Goal: Find specific fact: Find specific fact

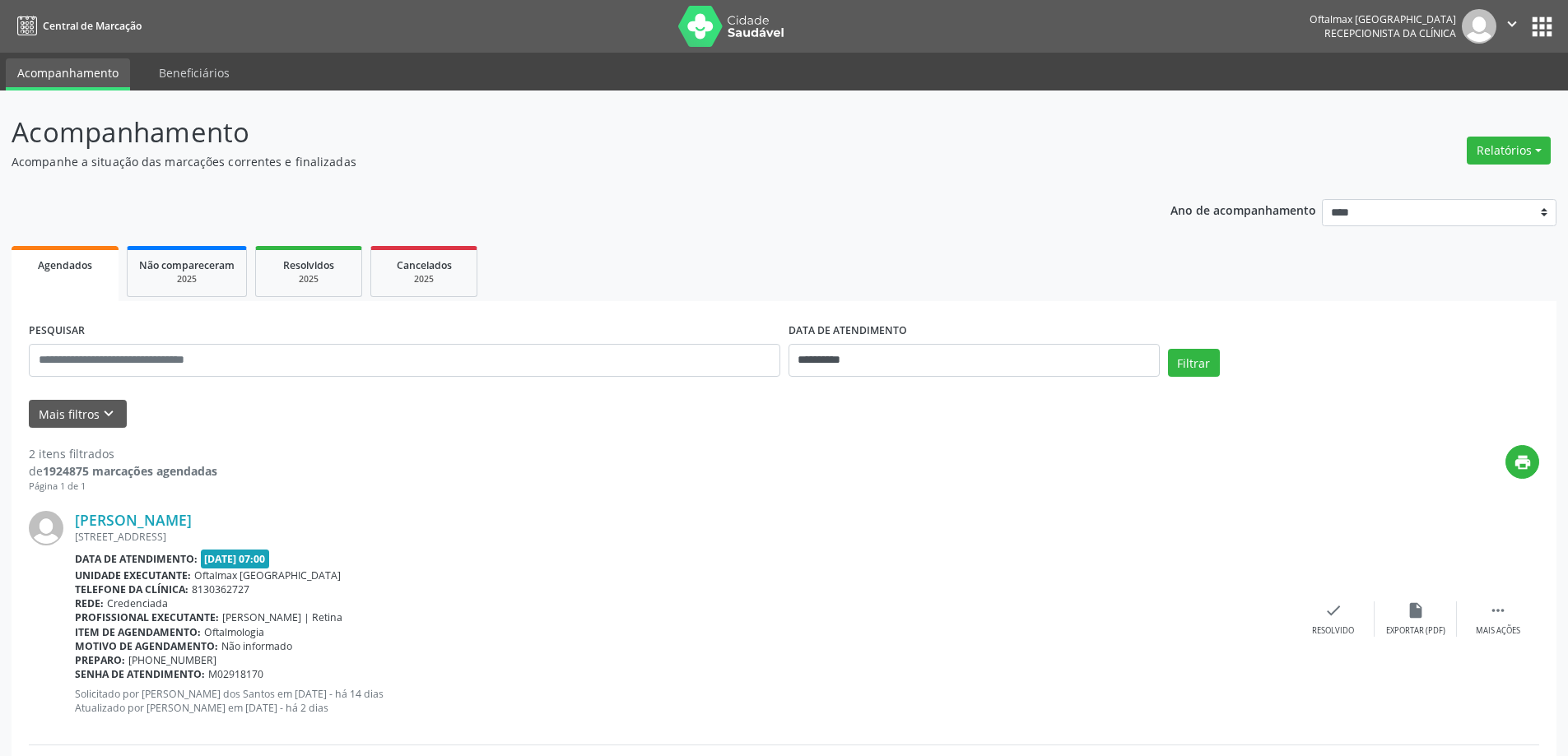
click at [270, 360] on input "text" at bounding box center [404, 360] width 751 height 33
click at [866, 357] on input "**********" at bounding box center [974, 360] width 372 height 33
click at [1025, 400] on icon at bounding box center [1028, 397] width 12 height 12
select select "*"
click at [843, 476] on span "6" at bounding box center [842, 480] width 32 height 32
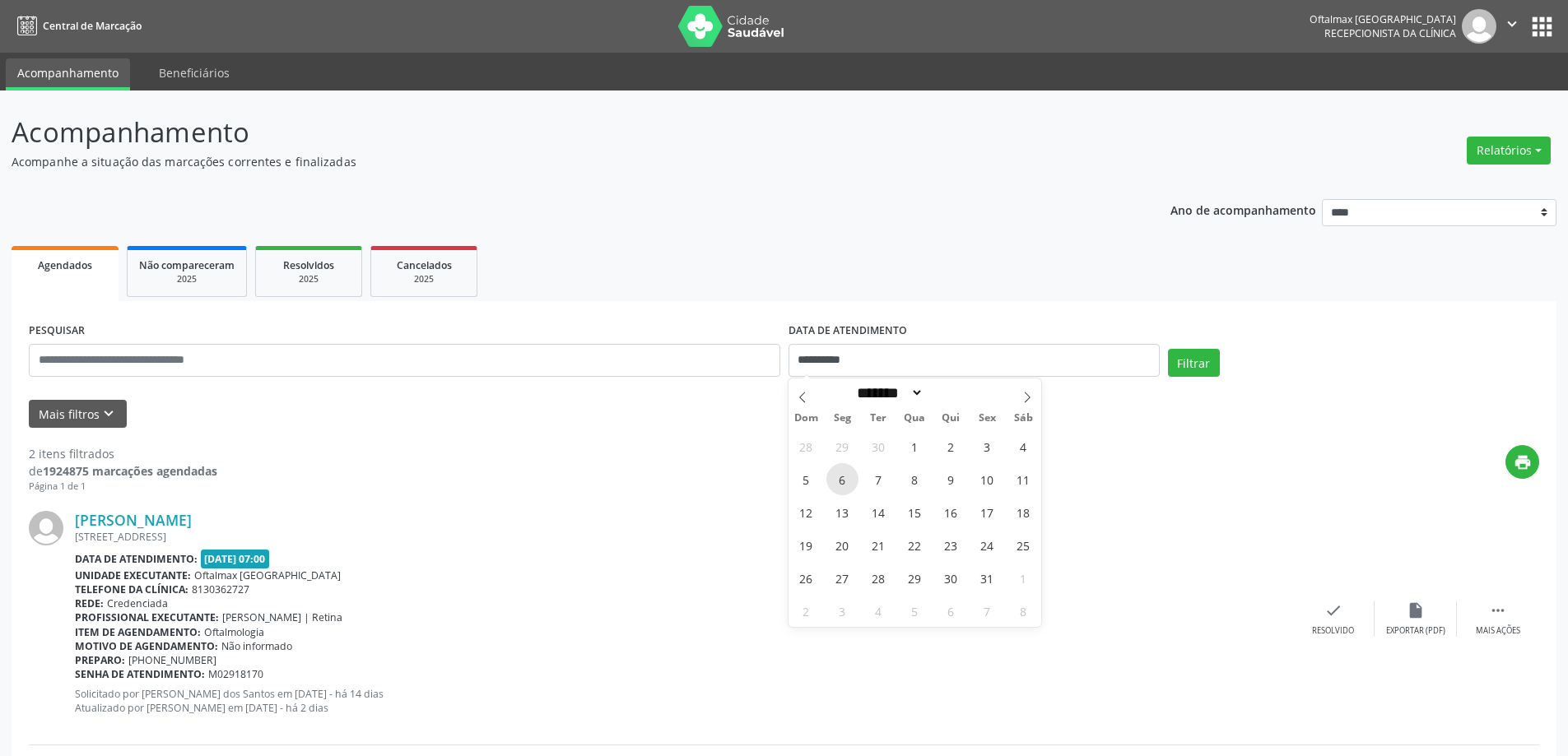
type input "**********"
click at [843, 476] on span "6" at bounding box center [842, 480] width 32 height 32
click at [522, 367] on input "text" at bounding box center [404, 360] width 751 height 33
type input "**********"
click at [1169, 349] on button "Filtrar" at bounding box center [1194, 363] width 52 height 28
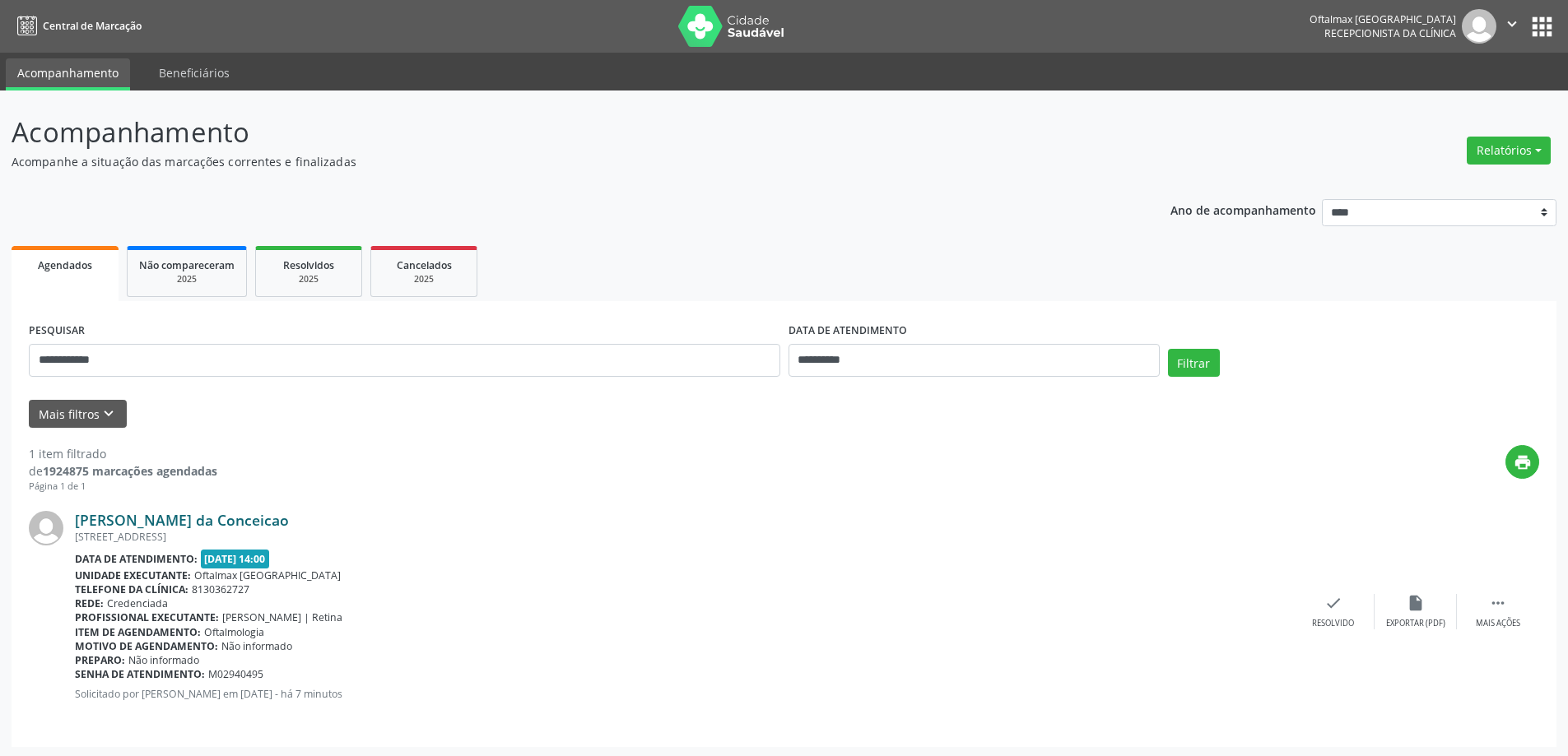
click at [185, 524] on link "[PERSON_NAME] da Conceicao" at bounding box center [182, 520] width 214 height 18
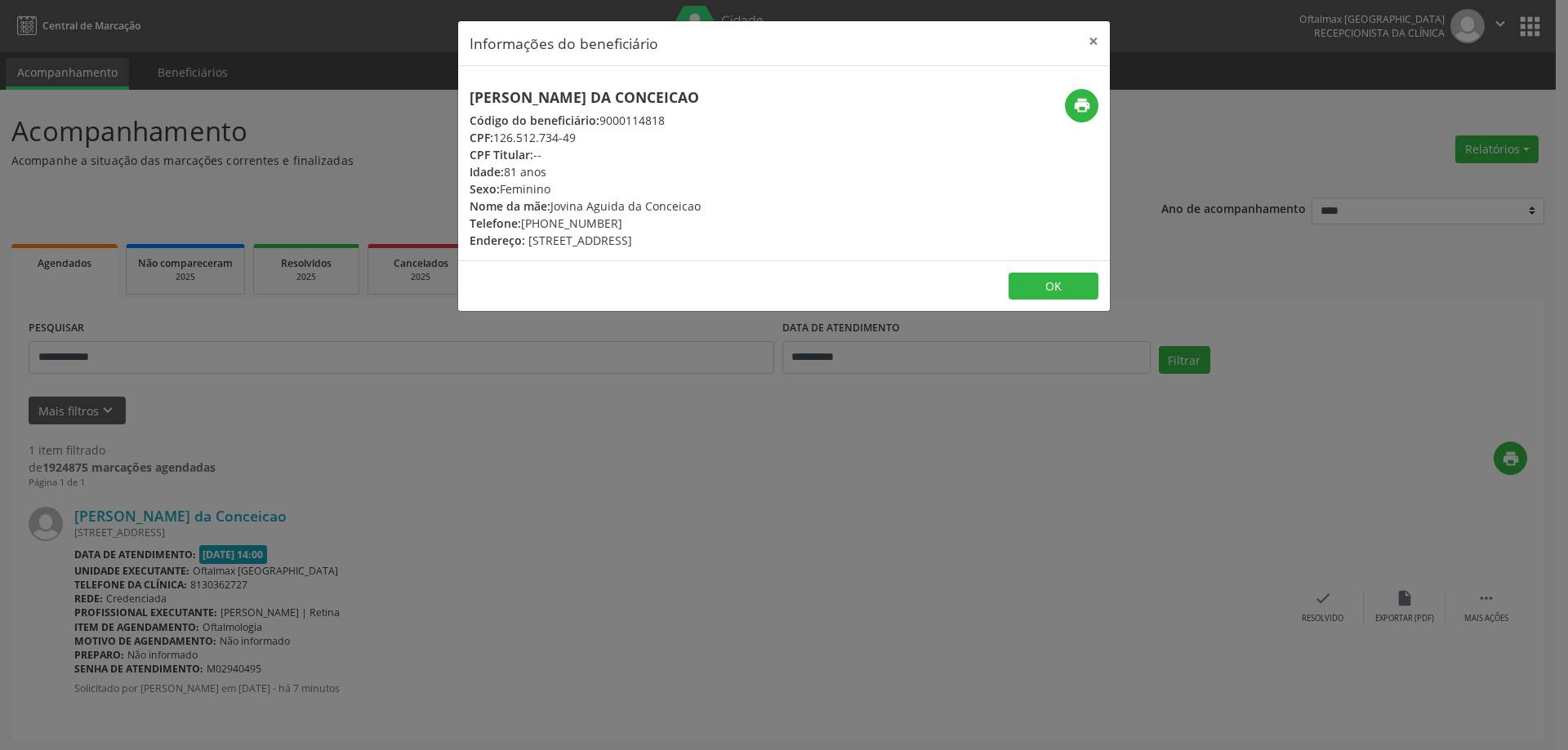
click at [539, 100] on h5 "[PERSON_NAME] da Conceicao" at bounding box center [585, 97] width 231 height 17
click at [538, 99] on h5 "[PERSON_NAME] da Conceicao" at bounding box center [585, 97] width 231 height 17
copy div "[PERSON_NAME] da Conceicao"
click at [1025, 280] on button "OK" at bounding box center [1053, 286] width 89 height 28
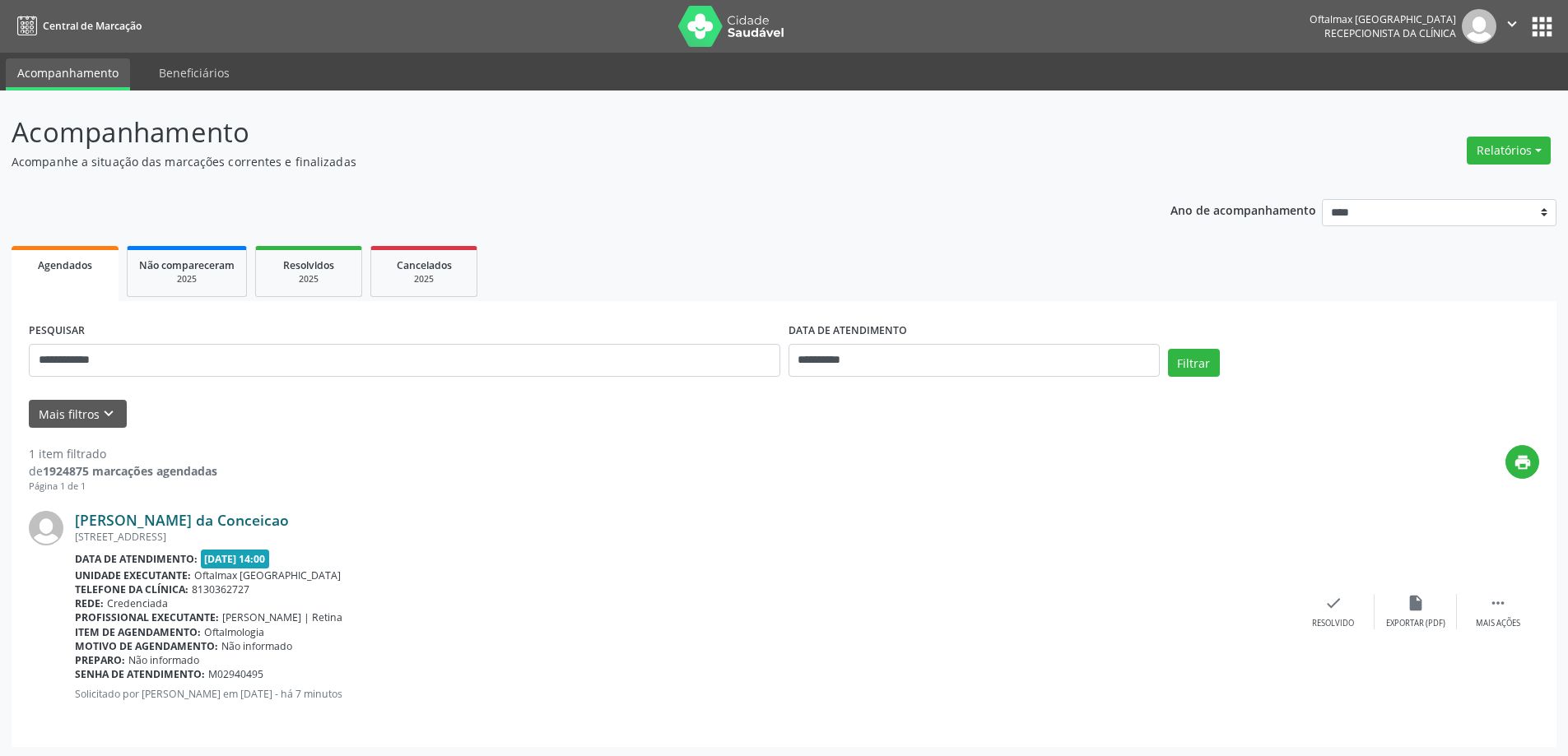
click at [193, 518] on link "[PERSON_NAME] da Conceicao" at bounding box center [182, 520] width 214 height 18
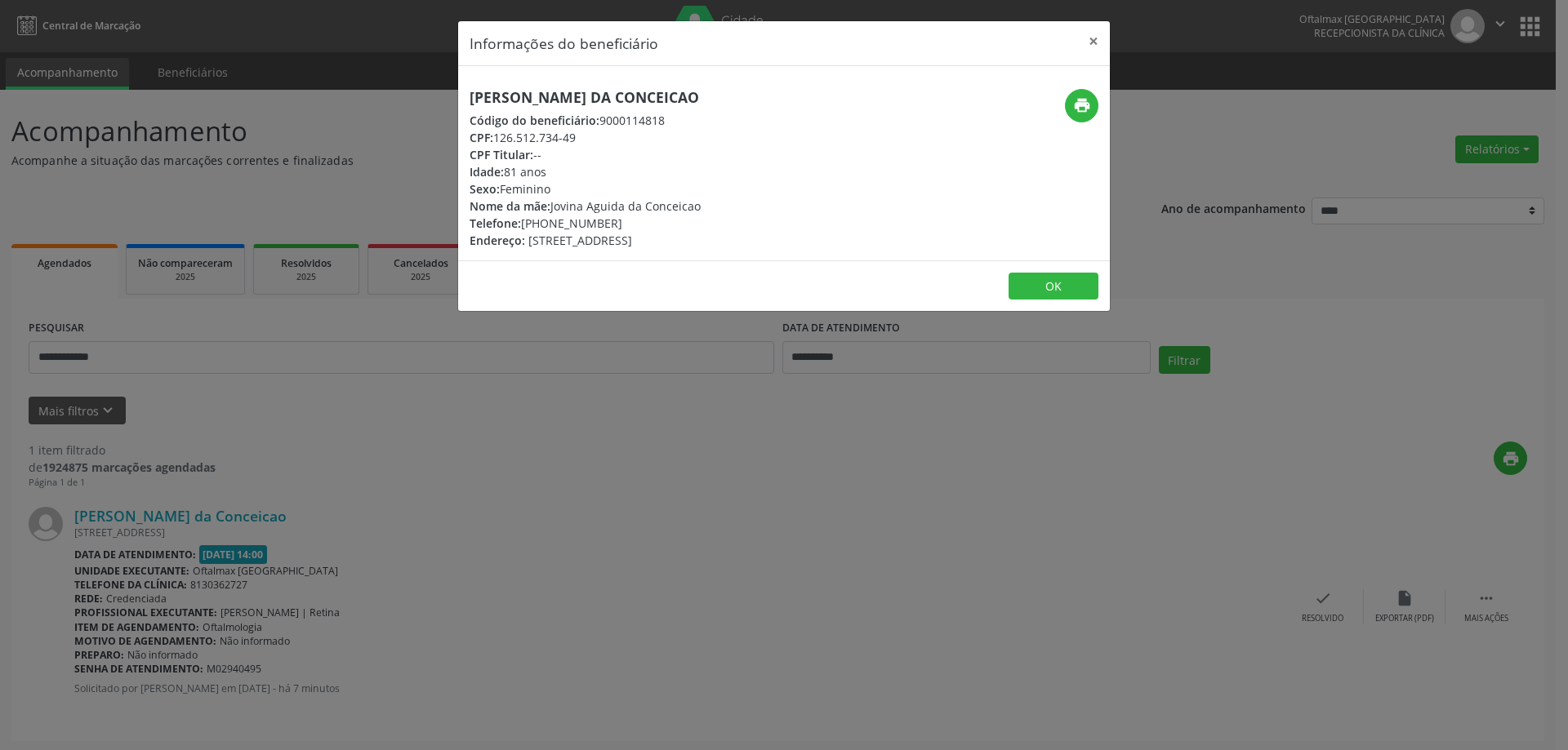
drag, startPoint x: 696, startPoint y: 98, endPoint x: 474, endPoint y: 97, distance: 222.0
click at [474, 97] on h5 "[PERSON_NAME] da Conceicao" at bounding box center [585, 97] width 231 height 17
copy h5 "[PERSON_NAME] da Conceicao"
click at [1053, 283] on button "OK" at bounding box center [1053, 286] width 89 height 28
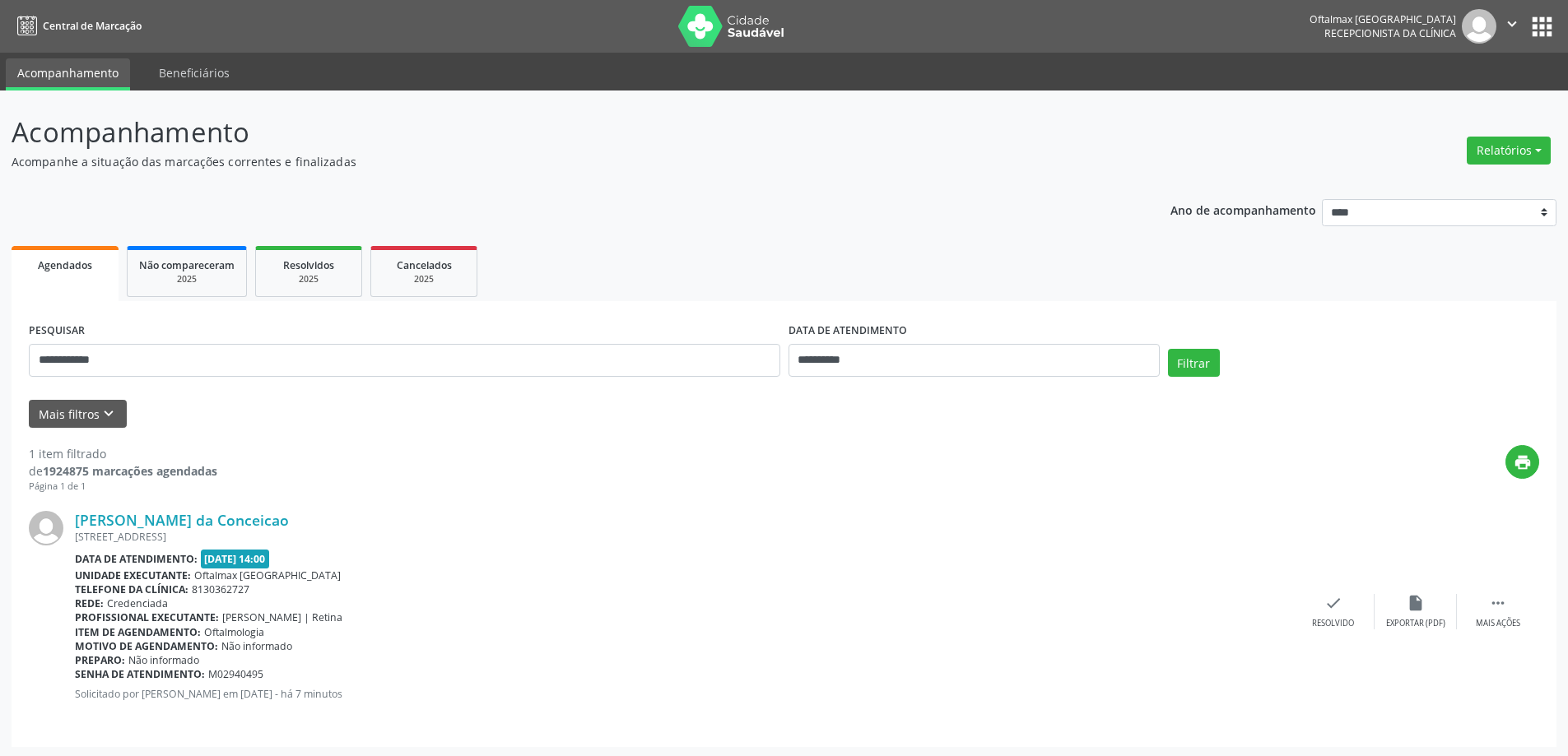
click at [236, 673] on span "M02940495" at bounding box center [236, 675] width 56 height 14
click at [236, 672] on span "M02940495" at bounding box center [236, 675] width 56 height 14
copy span "M02940495"
